Goal: Task Accomplishment & Management: Manage account settings

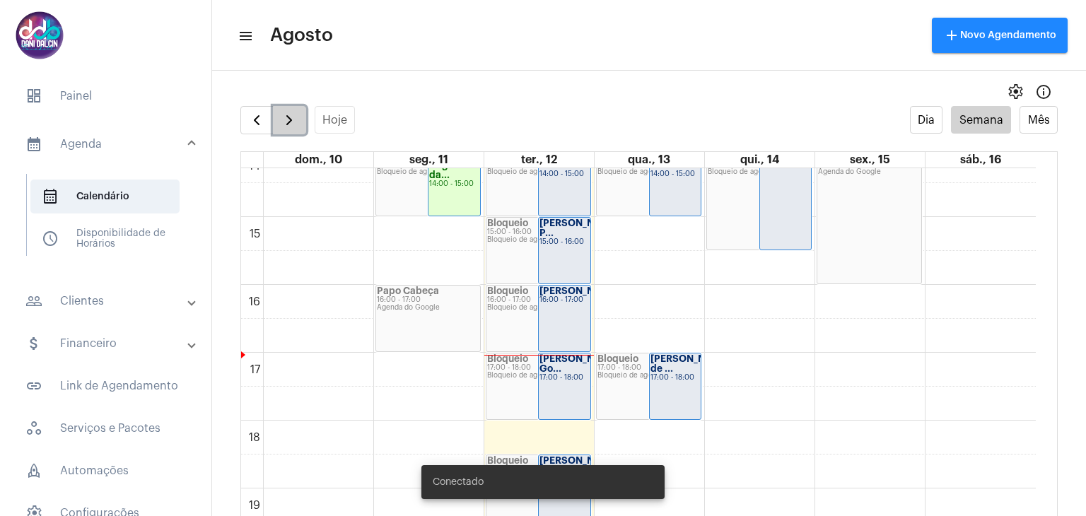
click at [291, 119] on span "button" at bounding box center [289, 120] width 17 height 17
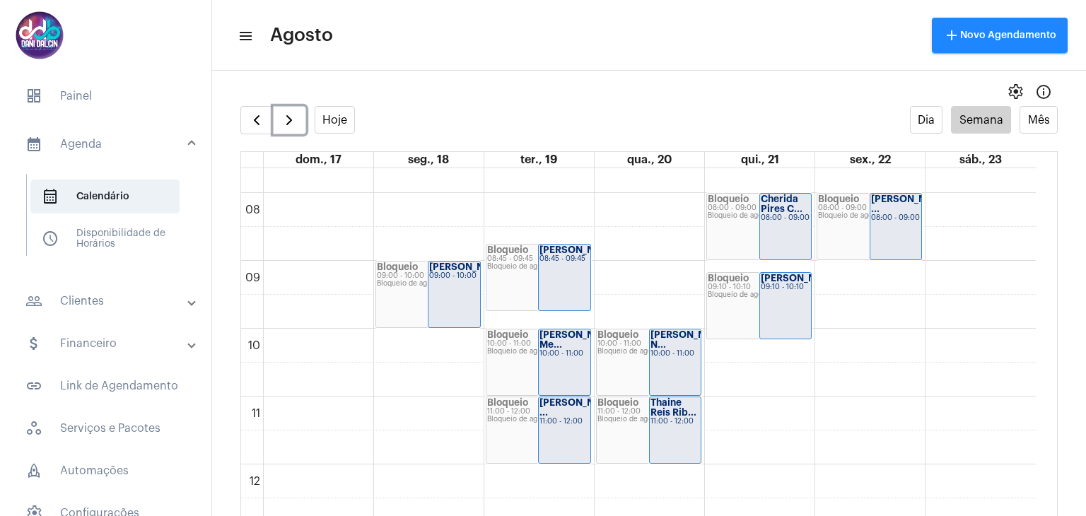
scroll to position [478, 0]
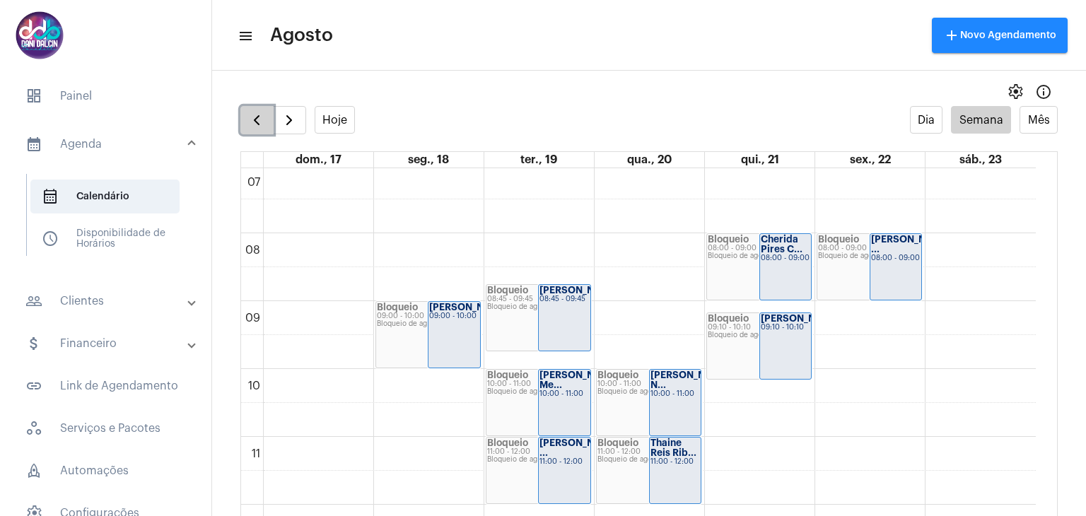
click at [257, 122] on span "button" at bounding box center [256, 120] width 17 height 17
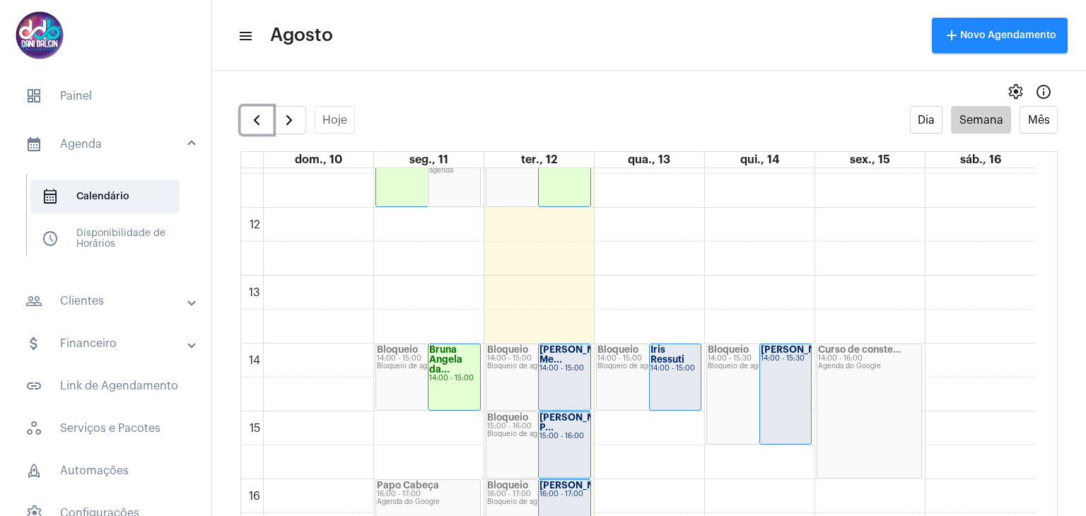
scroll to position [904, 0]
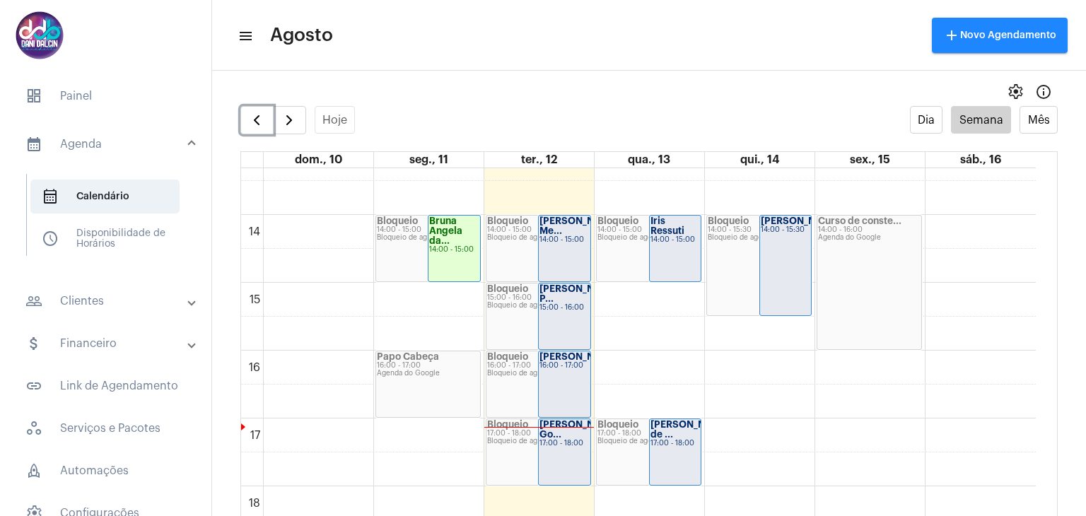
click at [573, 231] on div "[PERSON_NAME] Me..." at bounding box center [564, 226] width 50 height 20
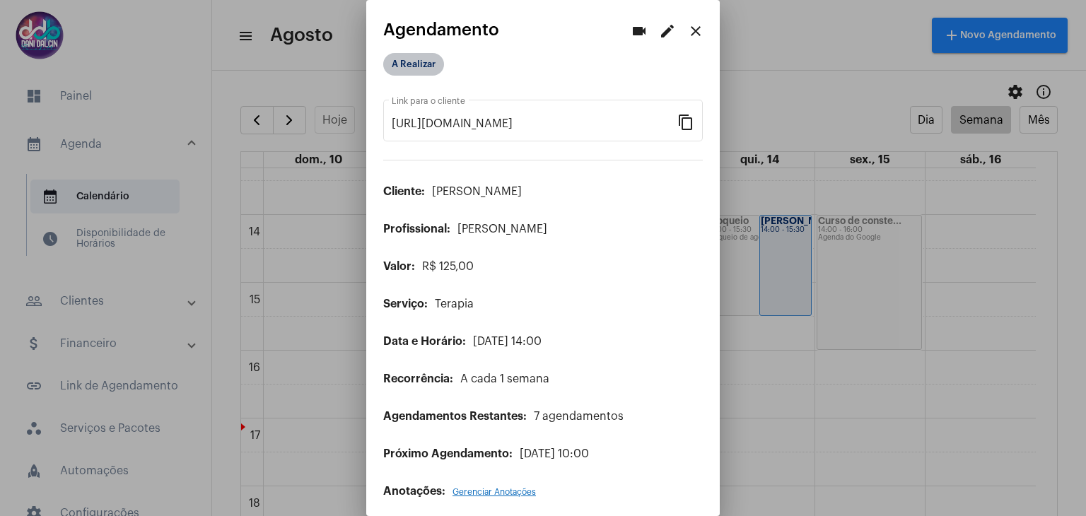
click at [412, 65] on mat-chip "A Realizar" at bounding box center [413, 64] width 61 height 23
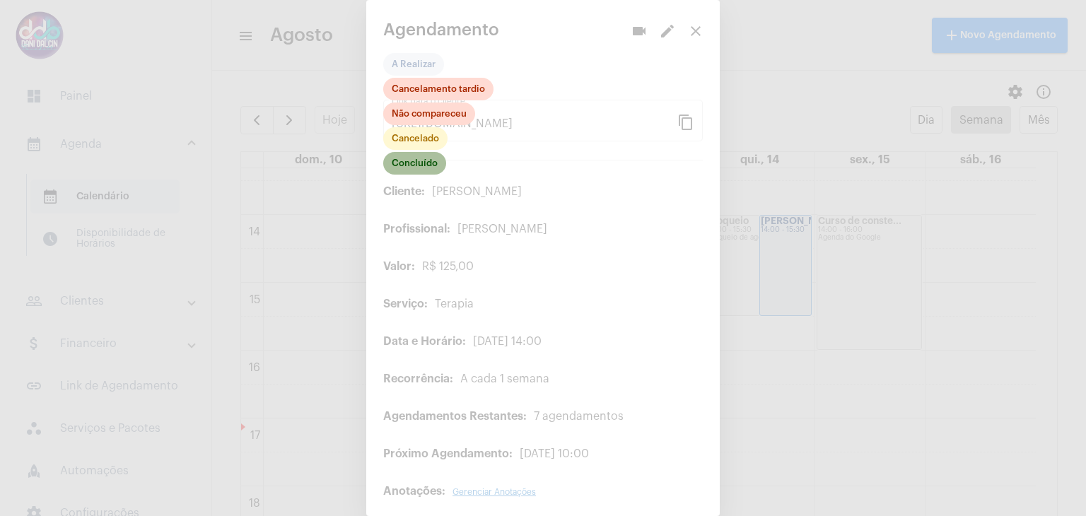
click at [422, 158] on mat-chip "Concluído" at bounding box center [414, 163] width 63 height 23
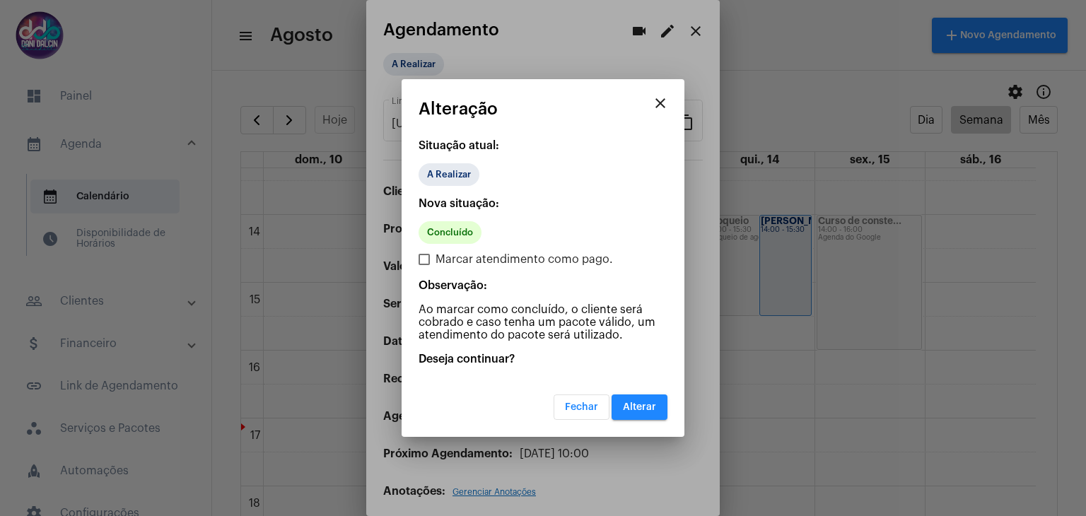
click at [634, 399] on button "Alterar" at bounding box center [640, 407] width 56 height 25
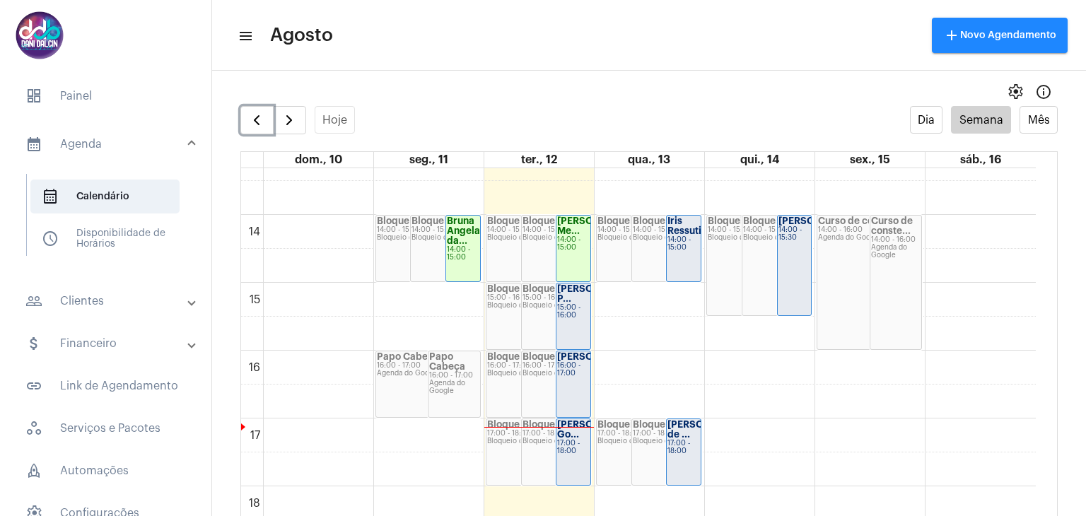
click at [571, 304] on div "[PERSON_NAME] P..." at bounding box center [573, 294] width 33 height 20
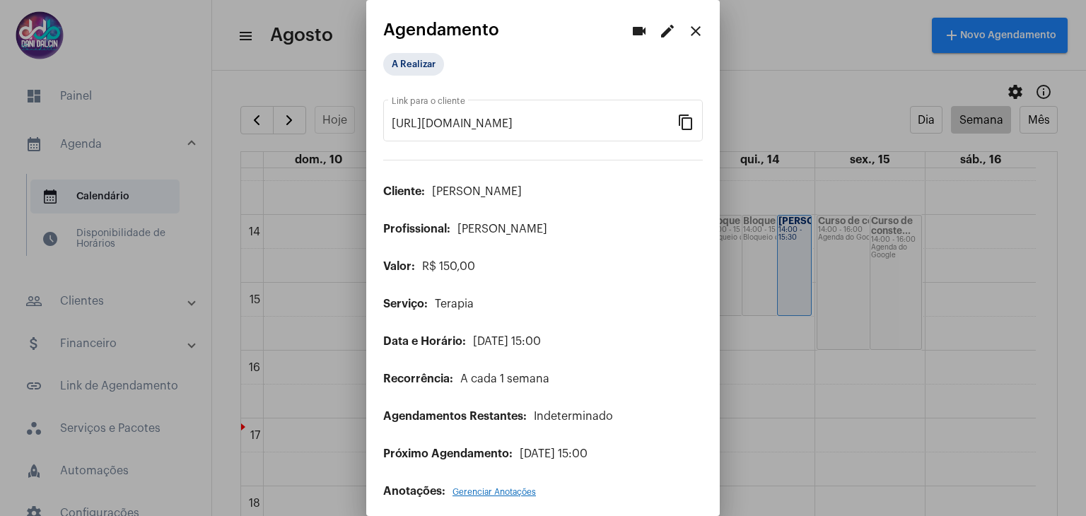
click at [692, 35] on mat-icon "close" at bounding box center [695, 31] width 17 height 17
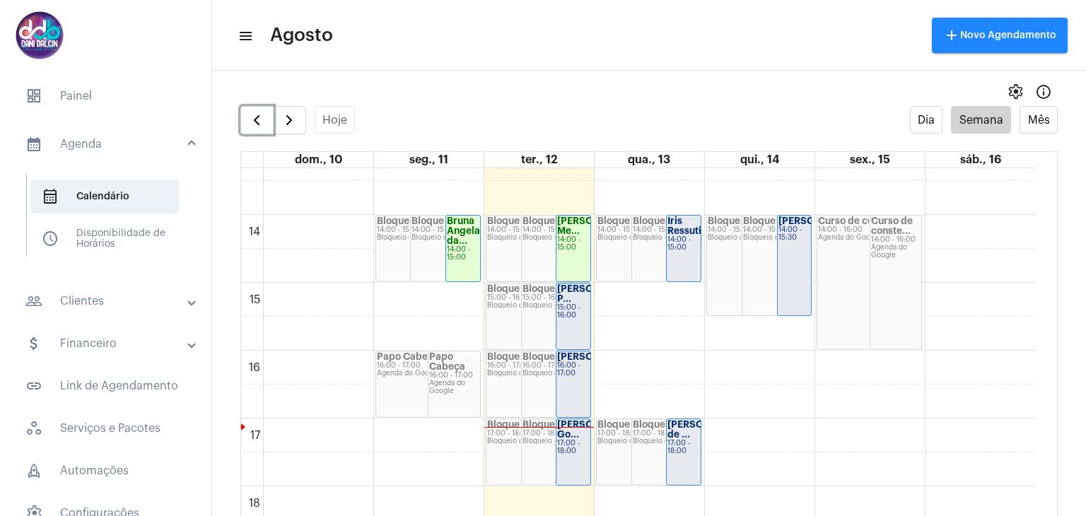
click at [568, 235] on strong "[PERSON_NAME] Me..." at bounding box center [596, 225] width 79 height 19
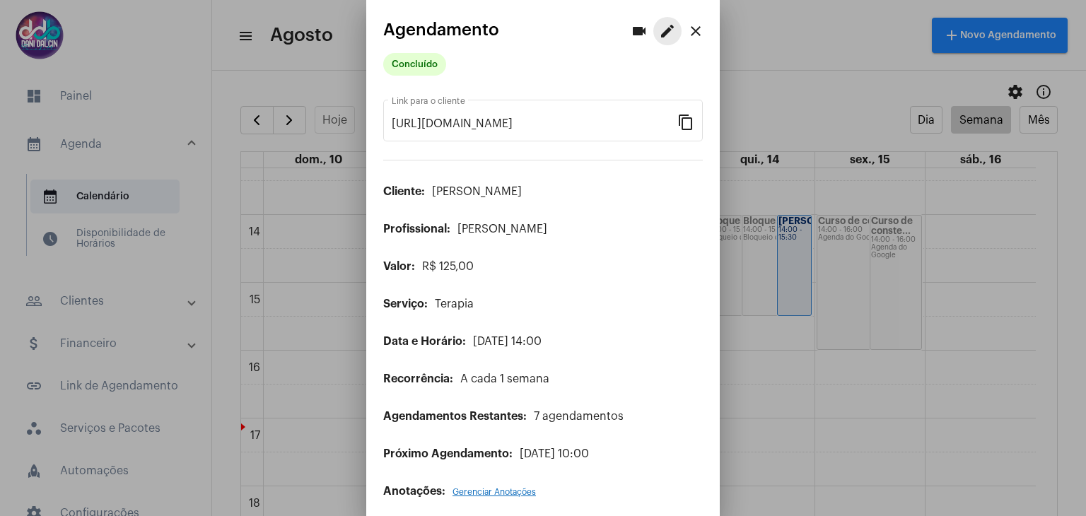
click at [659, 36] on mat-icon "edit" at bounding box center [667, 31] width 17 height 17
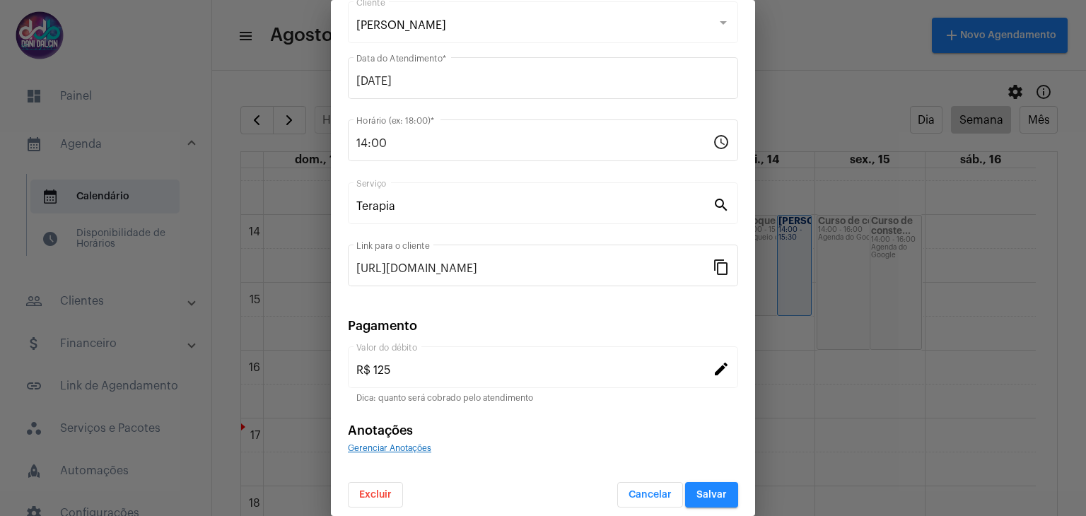
scroll to position [91, 0]
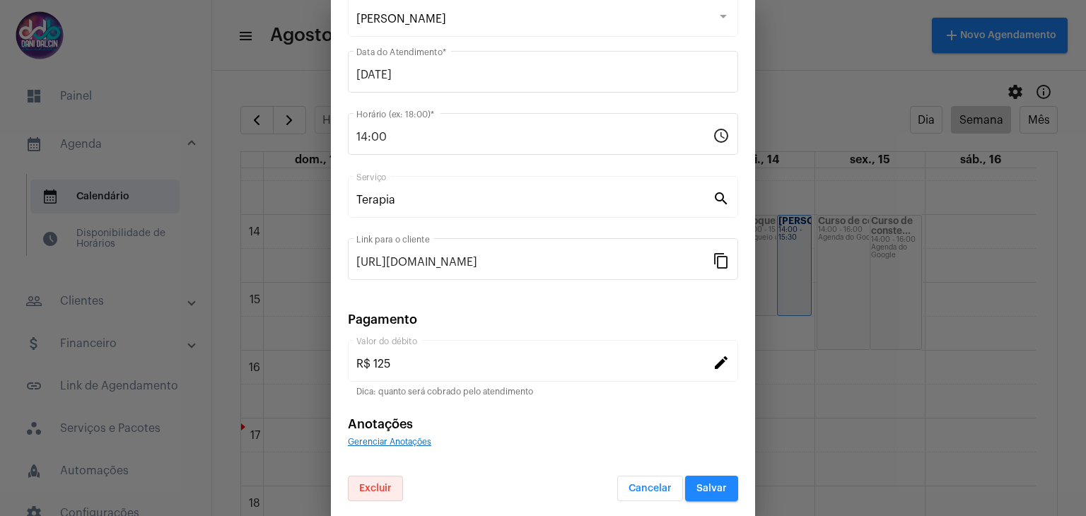
click at [380, 484] on span "Excluir" at bounding box center [375, 489] width 33 height 10
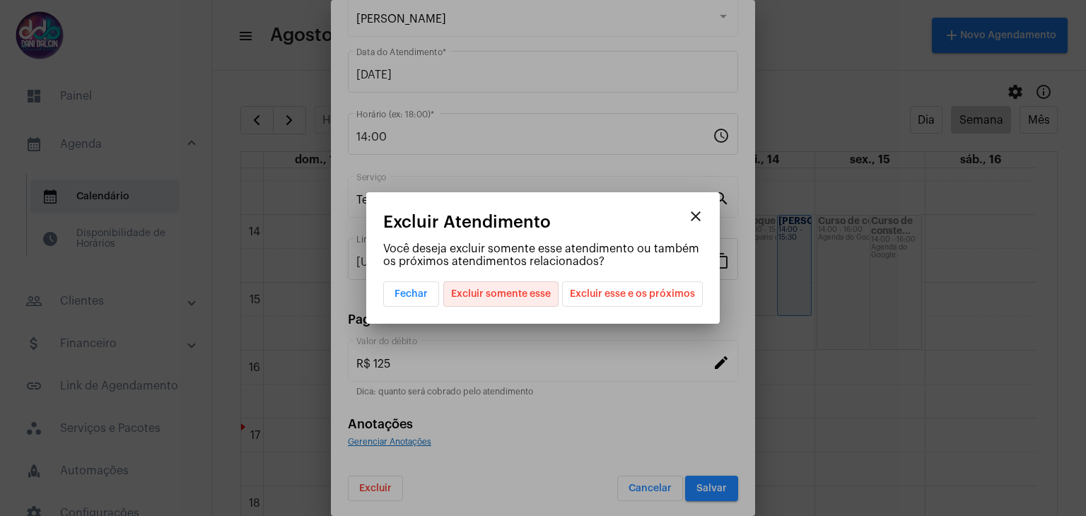
click at [509, 298] on span "Excluir somente esse" at bounding box center [501, 294] width 100 height 24
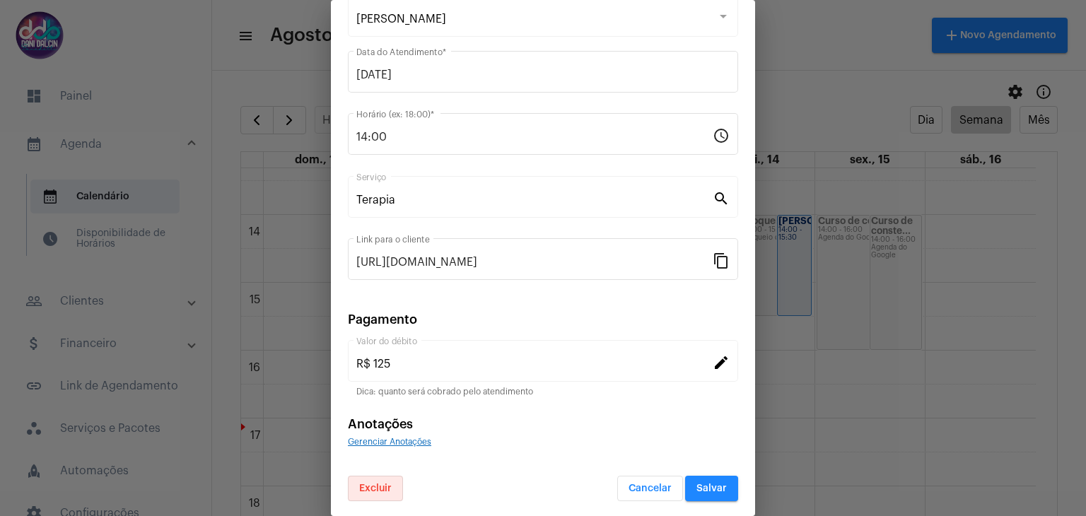
click at [699, 484] on span "Salvar" at bounding box center [711, 489] width 30 height 10
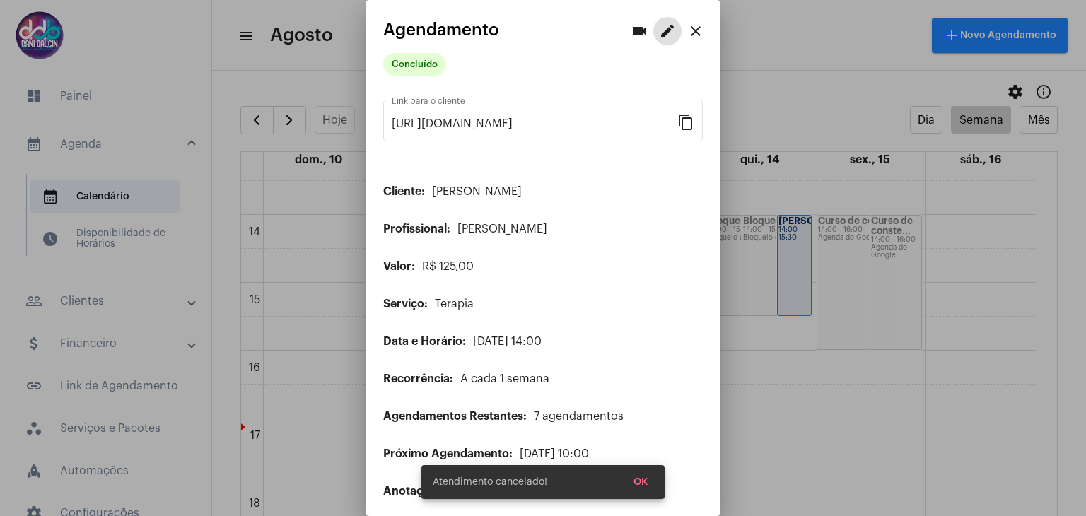
click at [639, 481] on span "OK" at bounding box center [641, 482] width 14 height 10
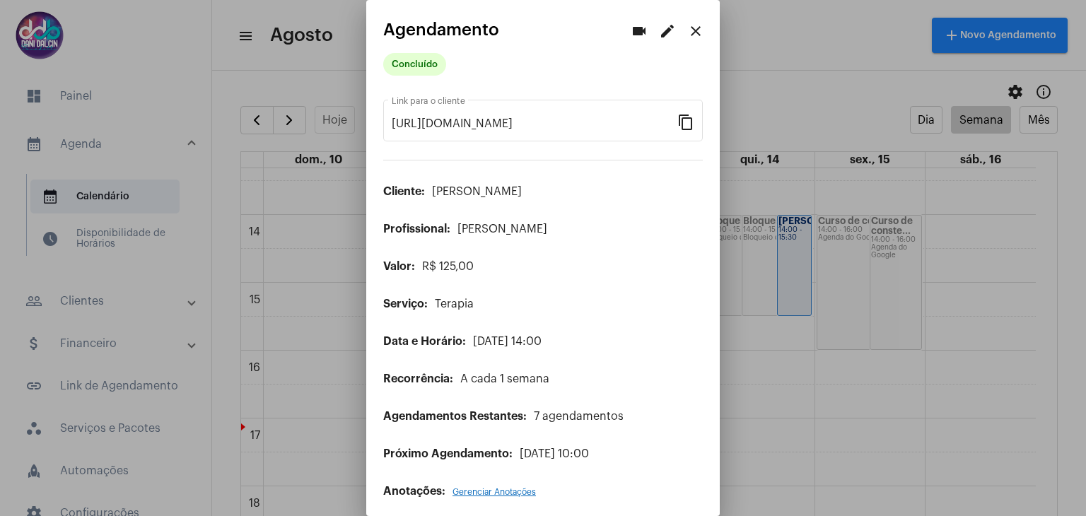
click at [687, 31] on mat-icon "close" at bounding box center [695, 31] width 17 height 17
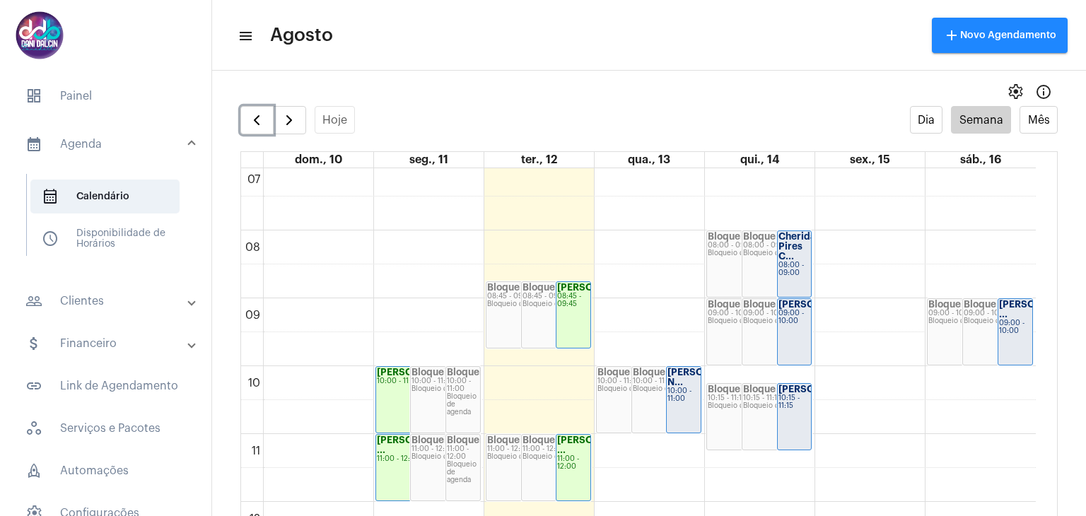
scroll to position [479, 0]
click at [681, 301] on div "00 01 02 03 04 05 06 07 08 09 10 11 12 13 14 15 16 17 18 19 20 21 22 23 [PERSON…" at bounding box center [638, 503] width 795 height 1629
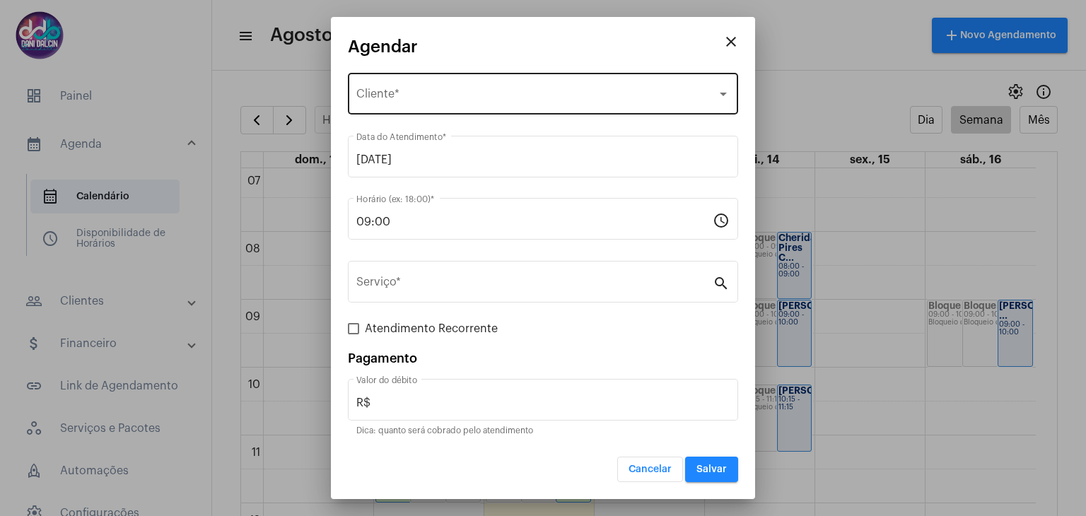
click at [421, 89] on div "Selecione o Cliente Cliente *" at bounding box center [542, 92] width 373 height 45
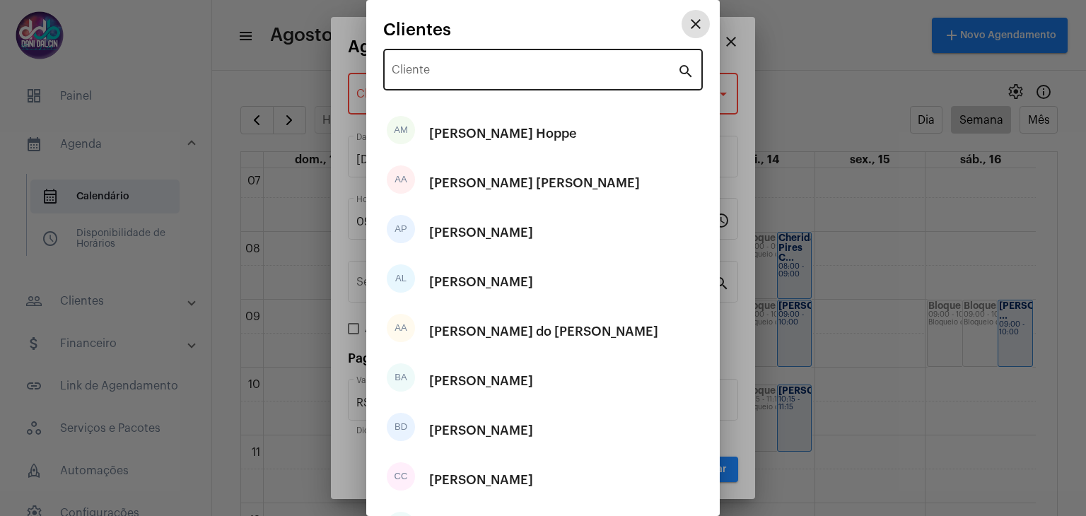
click at [444, 69] on input "Cliente" at bounding box center [535, 72] width 286 height 13
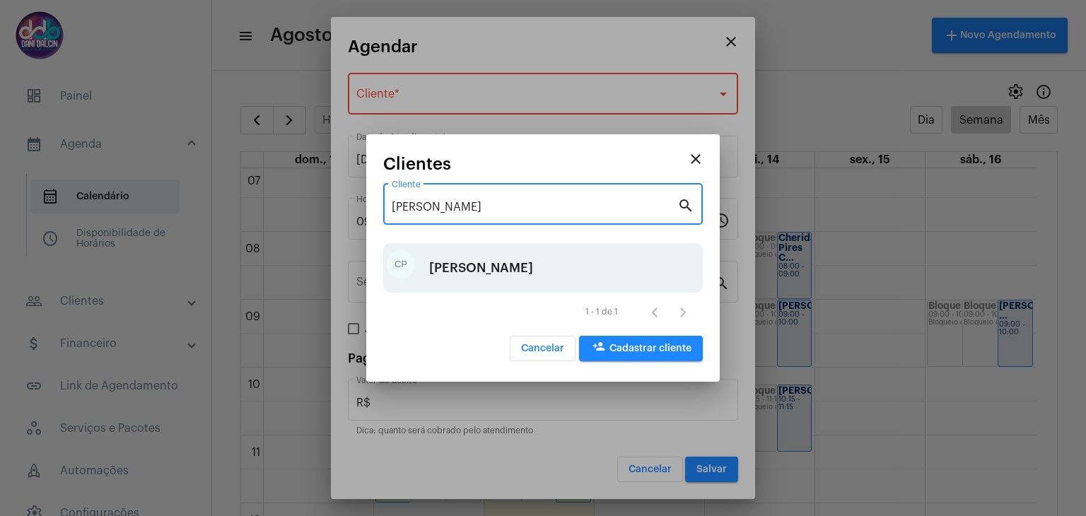
type input "[PERSON_NAME]"
click at [519, 252] on div "[PERSON_NAME]" at bounding box center [481, 268] width 104 height 42
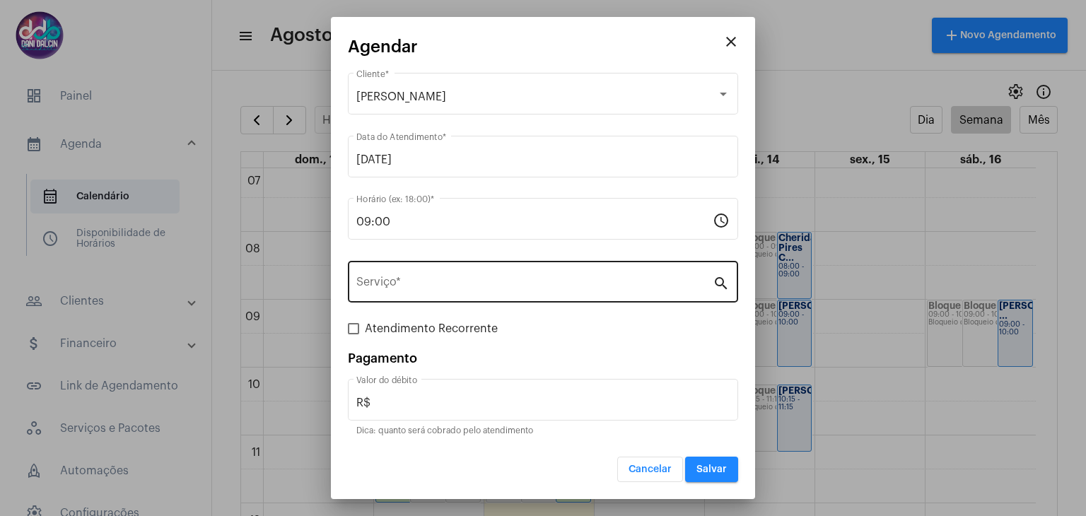
click at [417, 274] on div "Serviço *" at bounding box center [534, 280] width 356 height 45
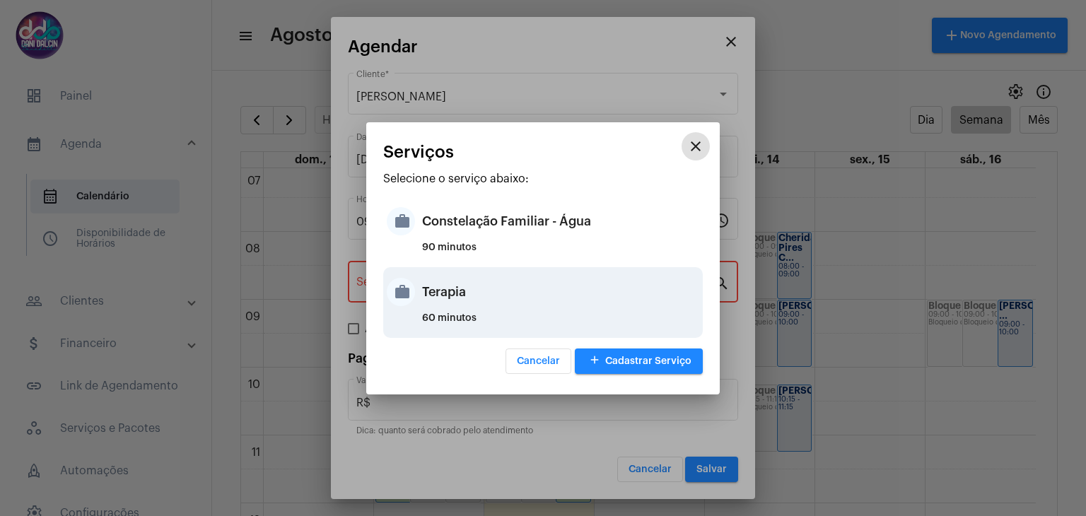
click at [441, 293] on div "Terapia" at bounding box center [560, 292] width 277 height 42
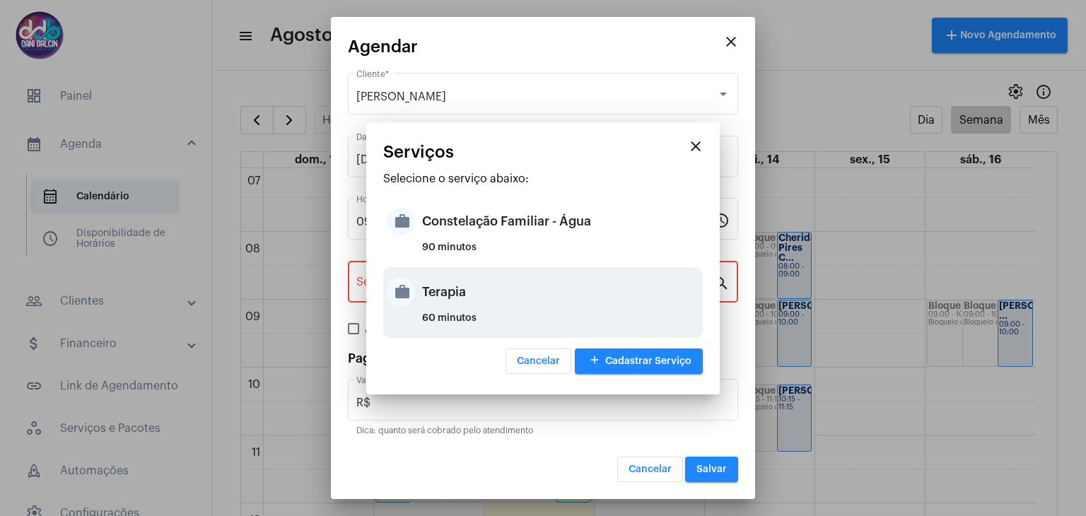
type input "Terapia"
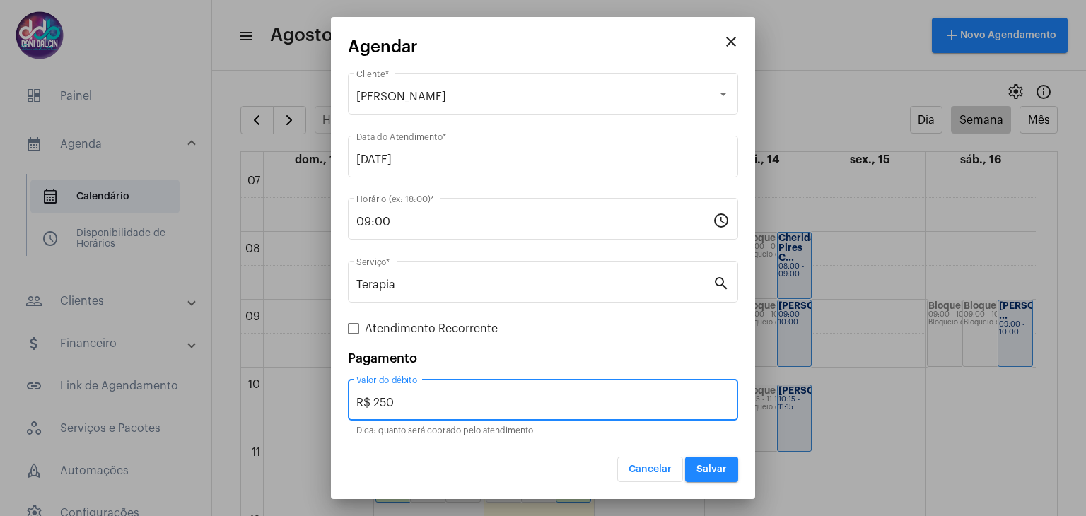
click at [404, 397] on input "R$ 250" at bounding box center [542, 403] width 373 height 13
type input "R$ 125"
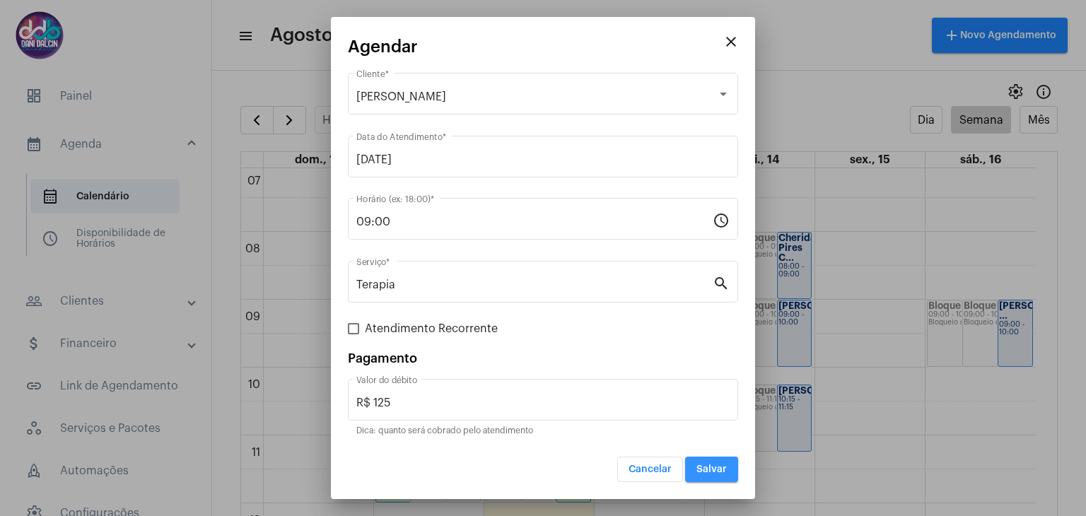
click at [698, 457] on button "Salvar" at bounding box center [711, 469] width 53 height 25
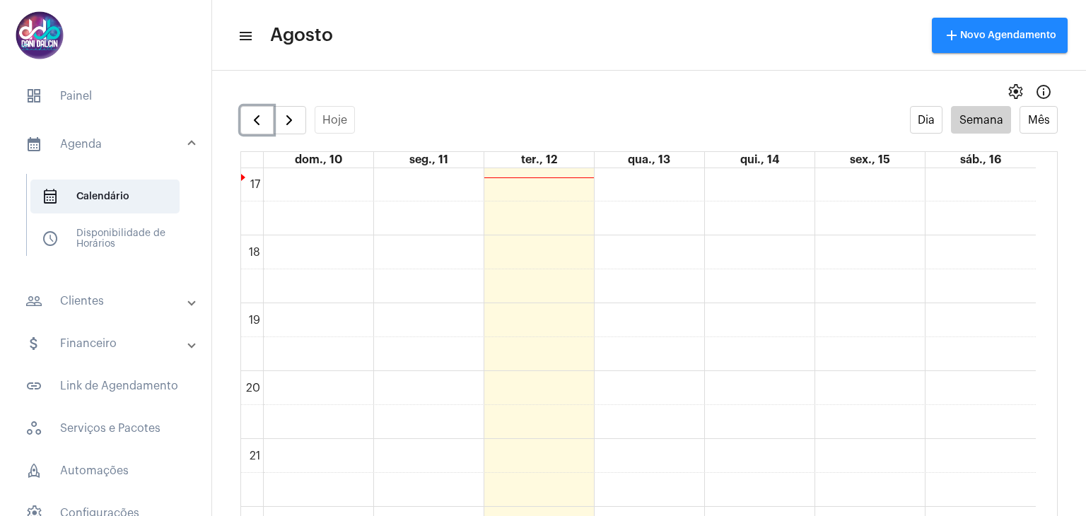
scroll to position [1252, 0]
click at [252, 111] on button "button" at bounding box center [256, 120] width 33 height 28
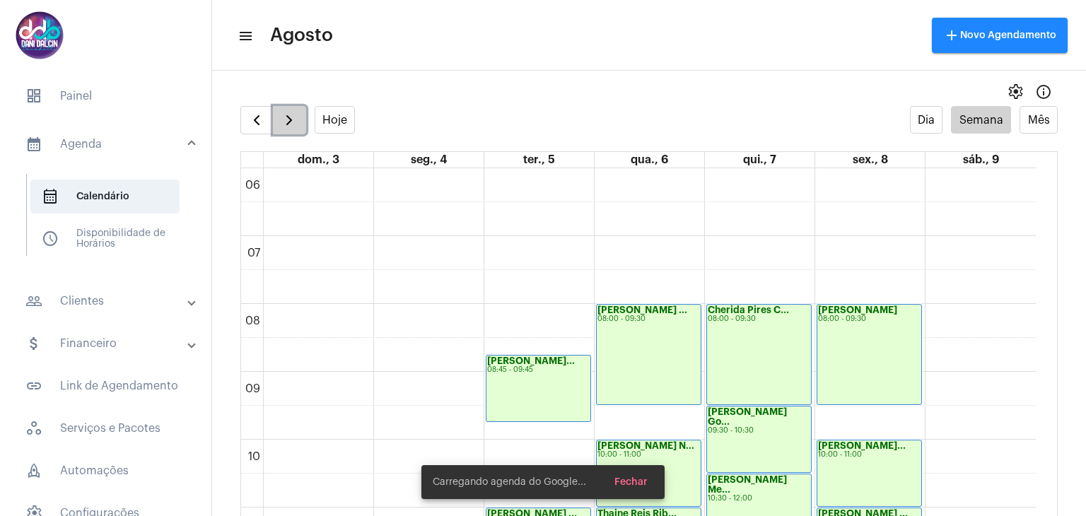
click at [281, 115] on span "button" at bounding box center [289, 120] width 17 height 17
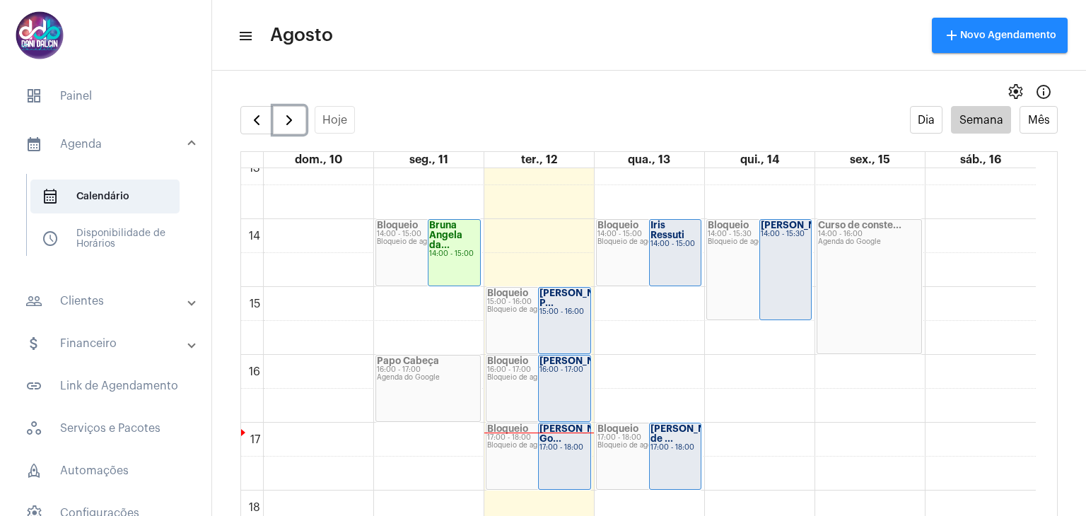
scroll to position [902, 0]
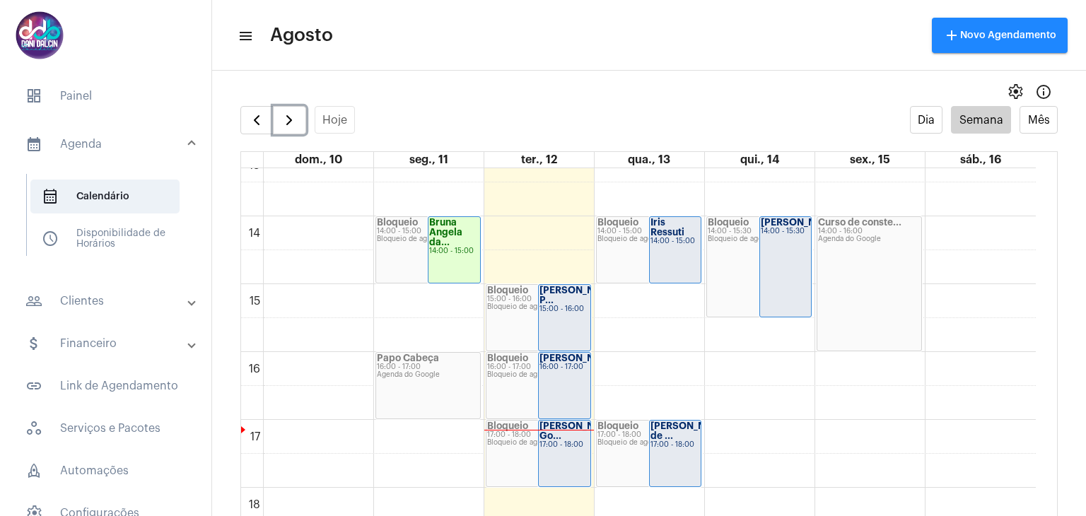
click at [560, 304] on strong "[PERSON_NAME] P..." at bounding box center [578, 295] width 79 height 19
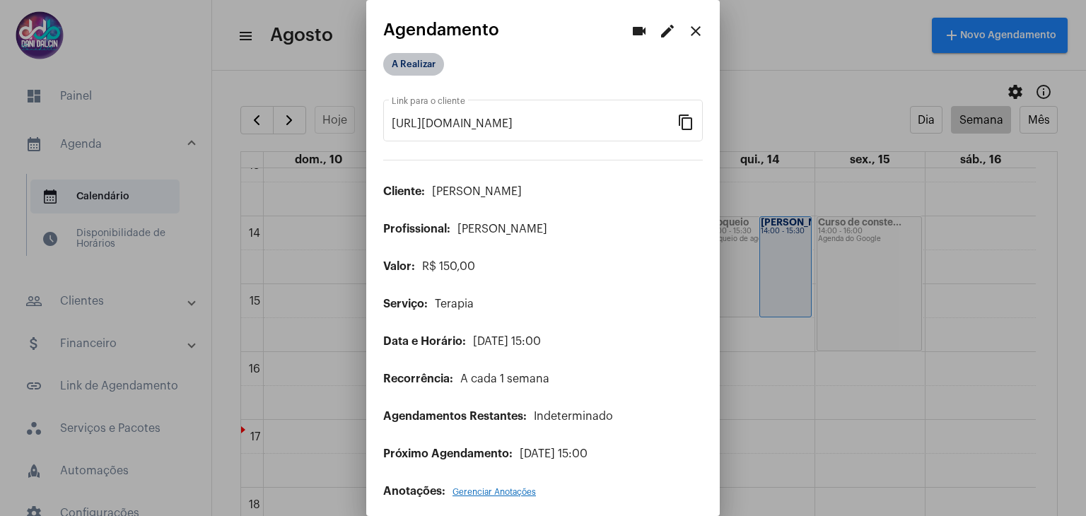
click at [410, 63] on mat-chip "A Realizar" at bounding box center [413, 64] width 61 height 23
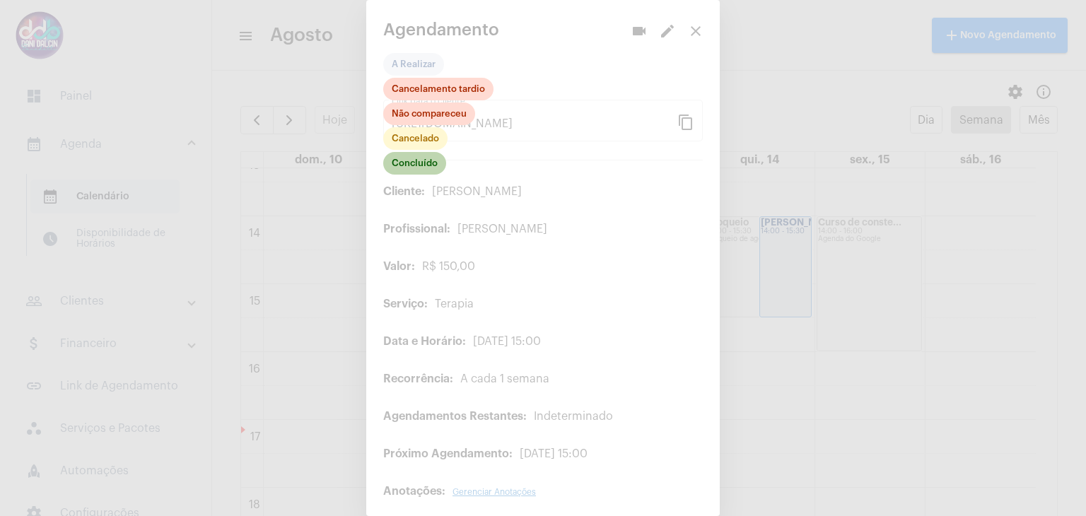
click at [421, 166] on mat-chip "Concluído" at bounding box center [414, 163] width 63 height 23
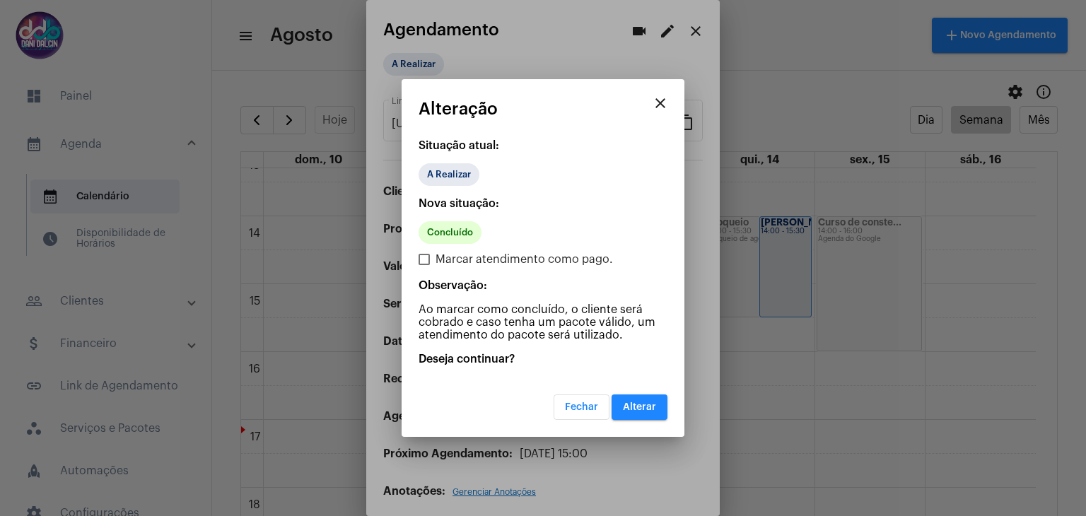
click at [646, 404] on span "Alterar" at bounding box center [639, 407] width 33 height 10
